Goal: Task Accomplishment & Management: Use online tool/utility

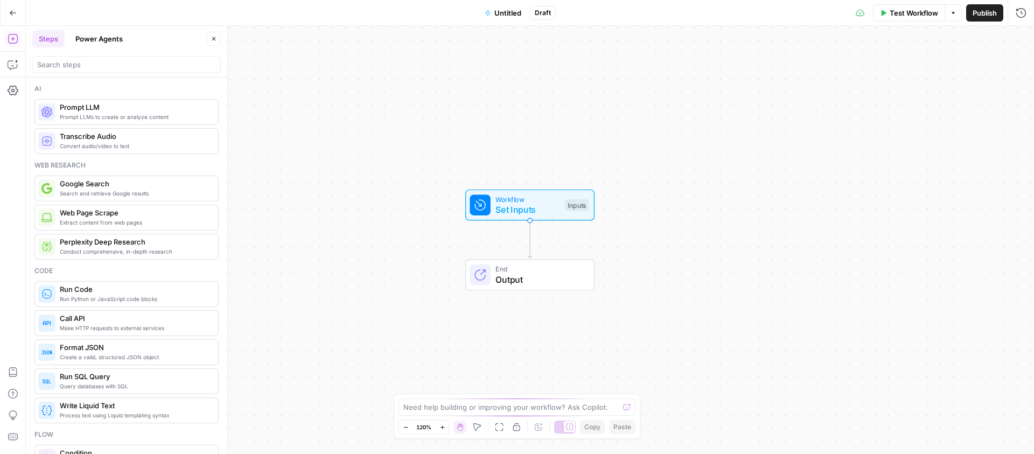
click at [17, 17] on button "Go Back" at bounding box center [12, 12] width 19 height 19
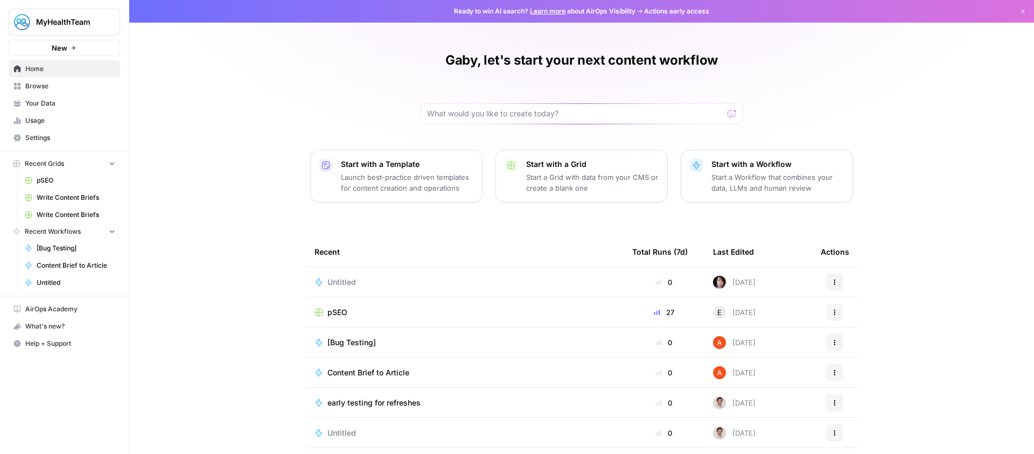
click at [317, 314] on rect at bounding box center [318, 312] width 7 height 7
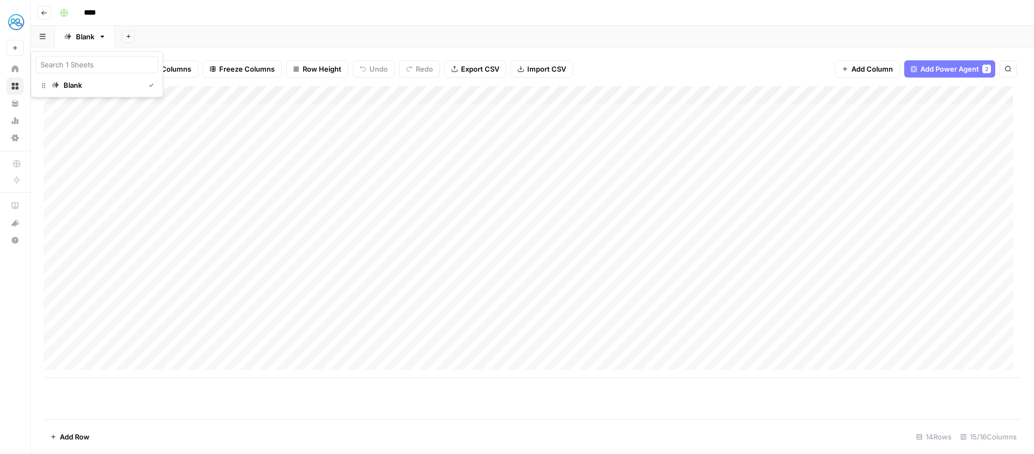
click at [49, 36] on button "button" at bounding box center [43, 36] width 24 height 21
click at [474, 42] on div "Add Sheet" at bounding box center [574, 37] width 919 height 22
click at [42, 38] on icon "button" at bounding box center [42, 36] width 6 height 6
click at [41, 35] on icon "button" at bounding box center [42, 36] width 6 height 6
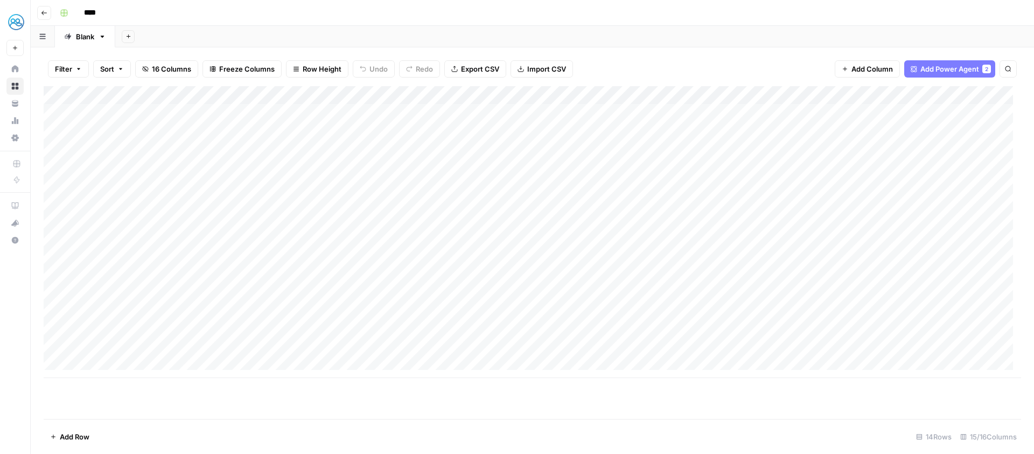
click at [41, 34] on icon "button" at bounding box center [42, 36] width 6 height 5
click at [46, 12] on icon "button" at bounding box center [44, 13] width 6 height 6
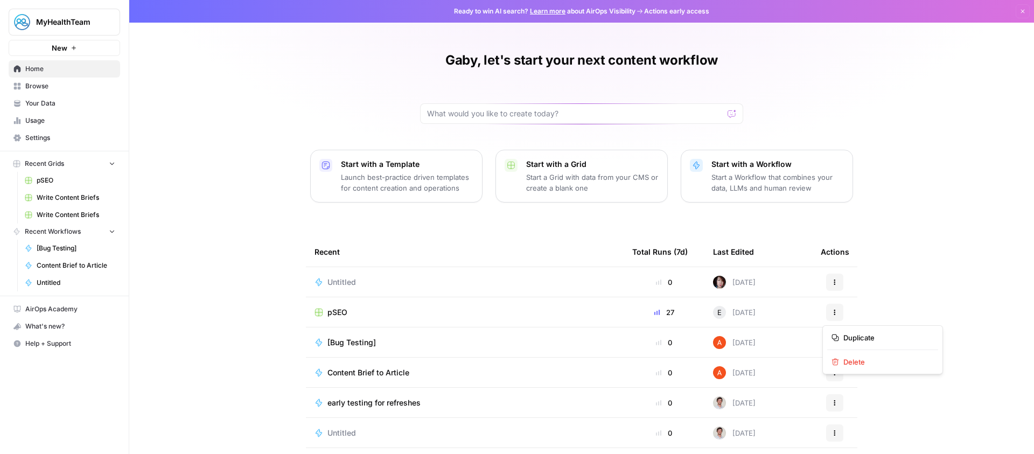
click at [831, 311] on icon "button" at bounding box center [834, 312] width 6 height 6
click at [870, 343] on button "Duplicate" at bounding box center [882, 337] width 111 height 15
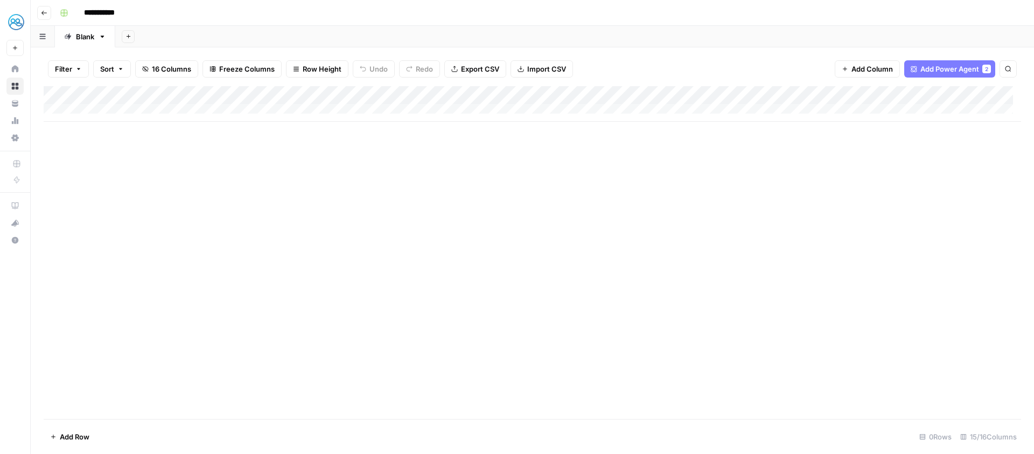
click at [315, 96] on div "Add Column" at bounding box center [532, 104] width 977 height 36
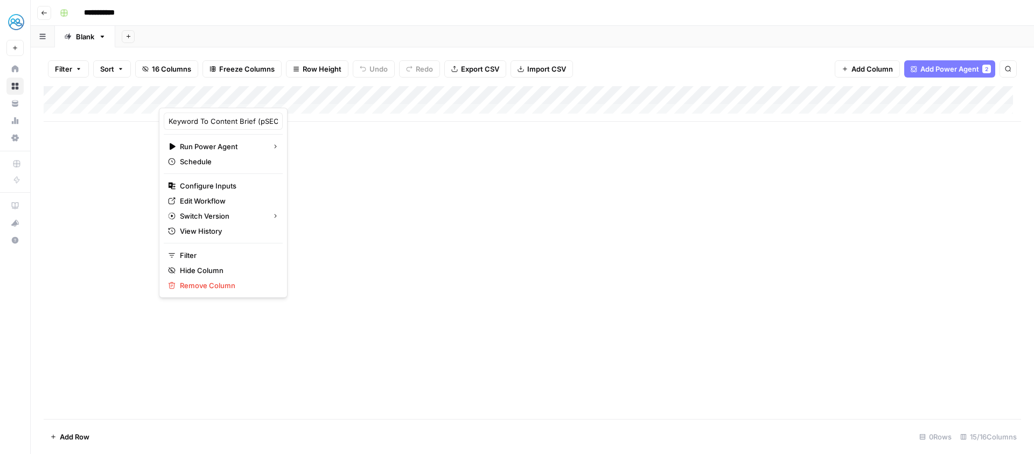
click at [417, 242] on div "Add Column" at bounding box center [532, 252] width 977 height 333
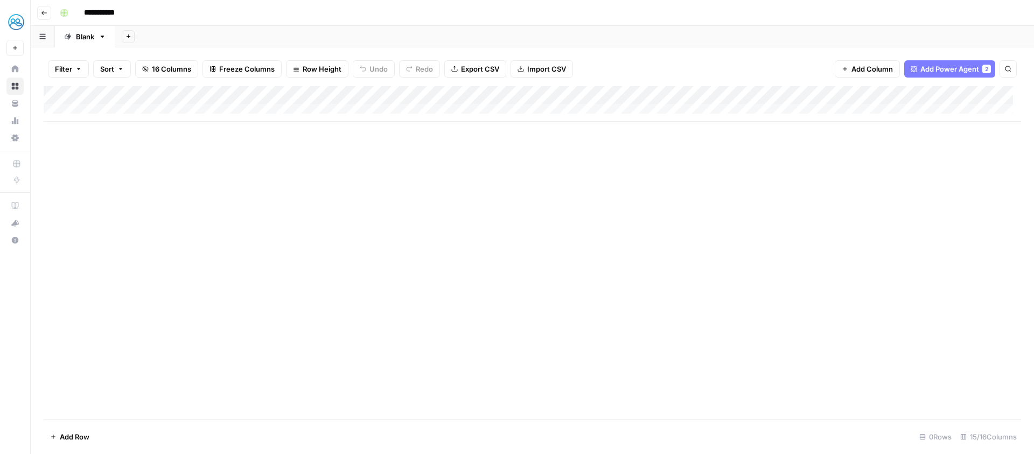
click at [311, 96] on div "Add Column" at bounding box center [532, 104] width 977 height 36
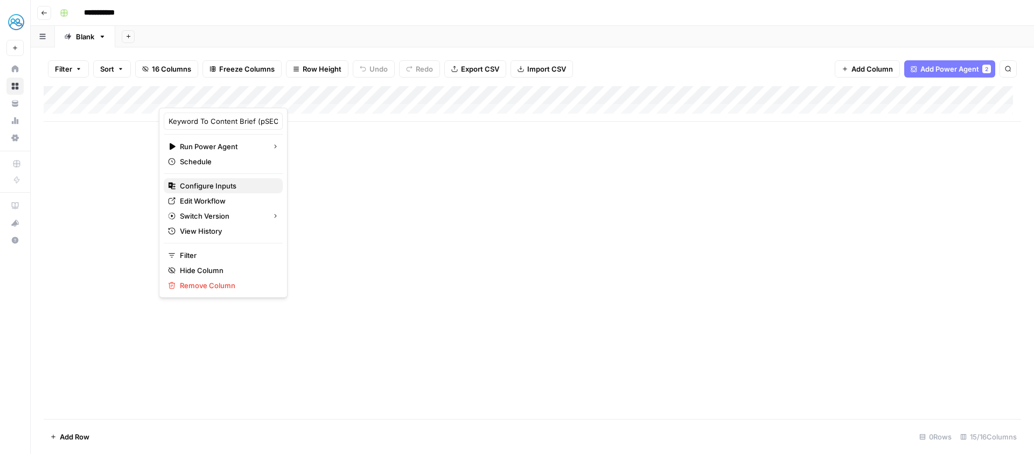
click at [213, 186] on span "Configure Inputs" at bounding box center [227, 185] width 94 height 11
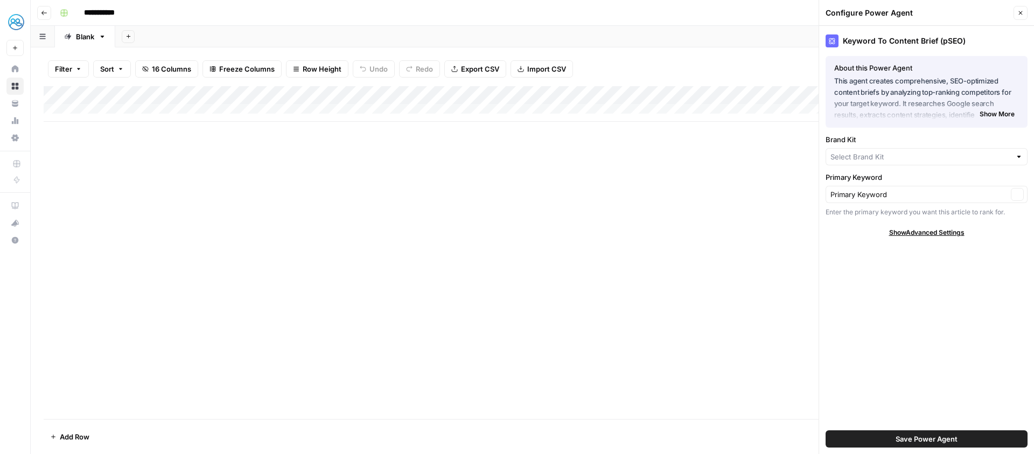
type input "MyHealthTeam"
